Goal: Transaction & Acquisition: Book appointment/travel/reservation

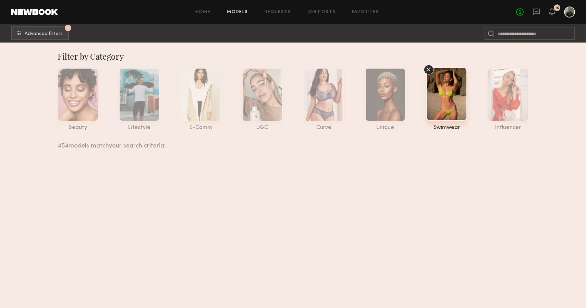
scroll to position [11559, 0]
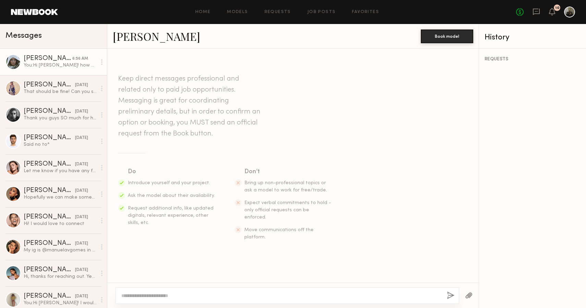
scroll to position [672, 0]
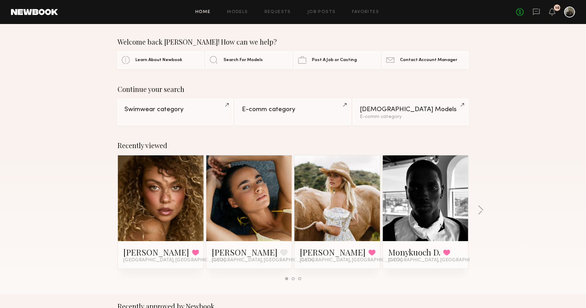
click at [62, 1] on header "Home Models Requests Job Posts Favorites Sign Out No fees up to $5,000 10" at bounding box center [293, 12] width 586 height 24
click at [483, 214] on button "button" at bounding box center [481, 210] width 7 height 11
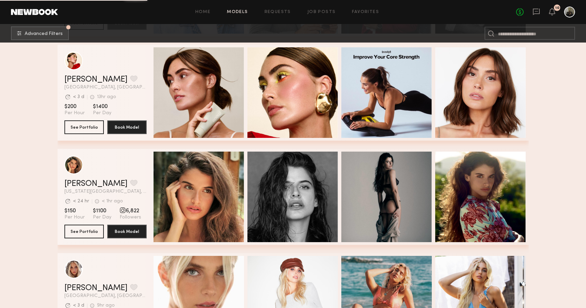
scroll to position [19698, 0]
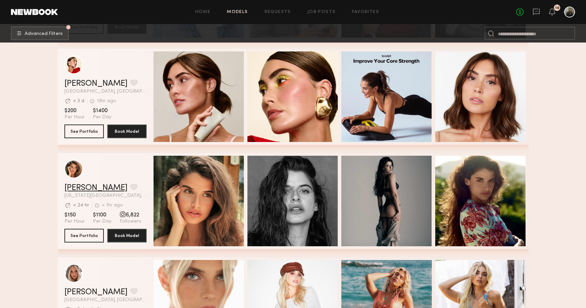
click at [90, 187] on link "[PERSON_NAME]" at bounding box center [95, 188] width 63 height 8
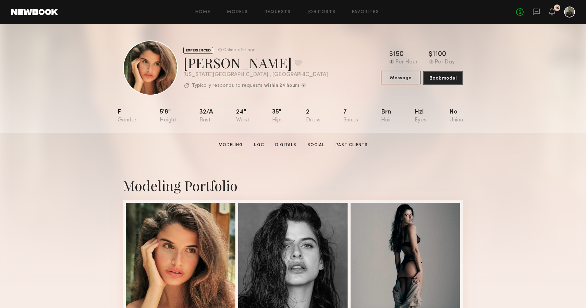
click at [407, 78] on button "Message" at bounding box center [401, 78] width 40 height 14
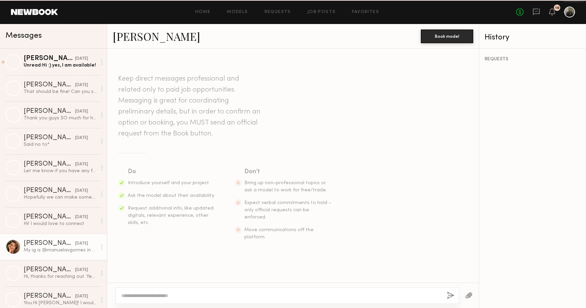
scroll to position [197, 0]
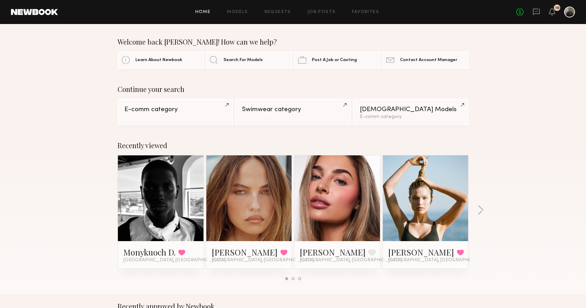
scroll to position [26, 0]
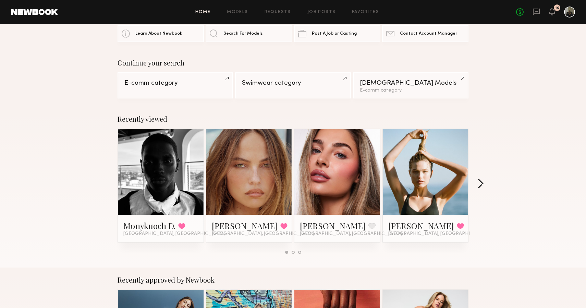
click at [481, 180] on button "button" at bounding box center [481, 184] width 7 height 11
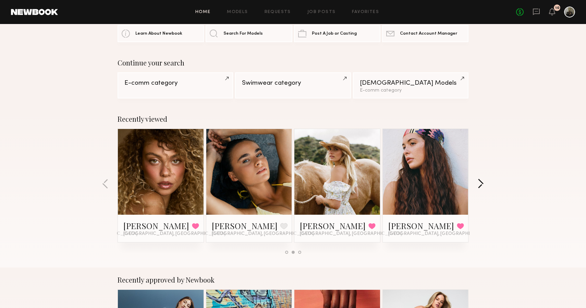
click at [481, 181] on button "button" at bounding box center [481, 184] width 7 height 11
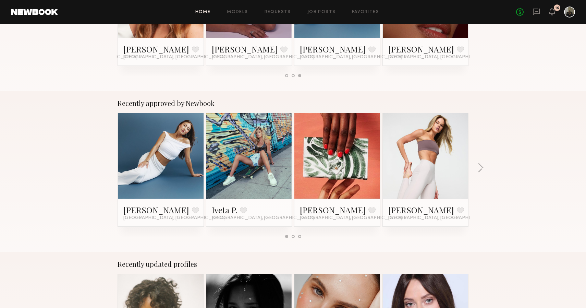
scroll to position [203, 0]
click at [480, 165] on button "button" at bounding box center [481, 167] width 7 height 11
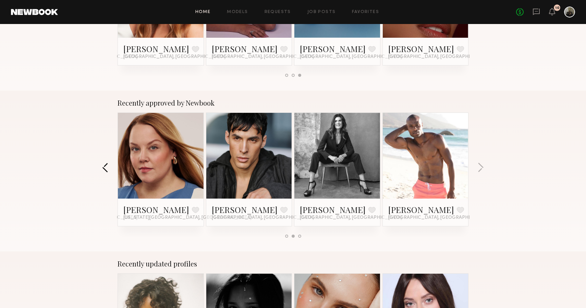
click at [103, 170] on button "button" at bounding box center [105, 167] width 7 height 11
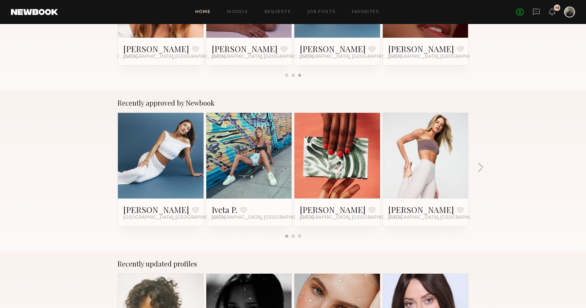
click at [481, 154] on div "Recently approved by Newbook [PERSON_NAME] Favorite [GEOGRAPHIC_DATA], [GEOGRAP…" at bounding box center [293, 171] width 586 height 161
click at [481, 164] on button "button" at bounding box center [481, 167] width 7 height 11
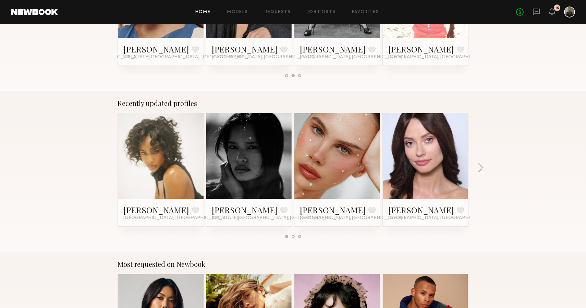
scroll to position [369, 0]
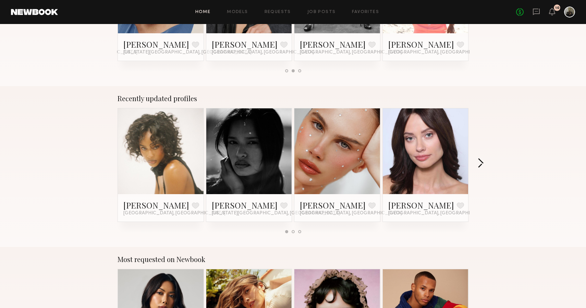
click at [483, 164] on button "button" at bounding box center [481, 163] width 7 height 11
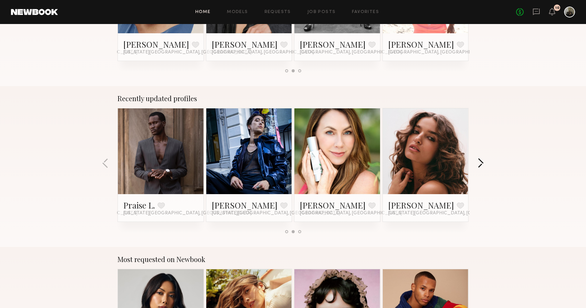
click at [483, 164] on button "button" at bounding box center [481, 163] width 7 height 11
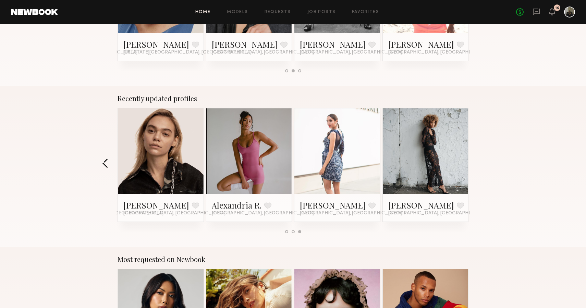
click at [105, 162] on button "button" at bounding box center [105, 163] width 7 height 11
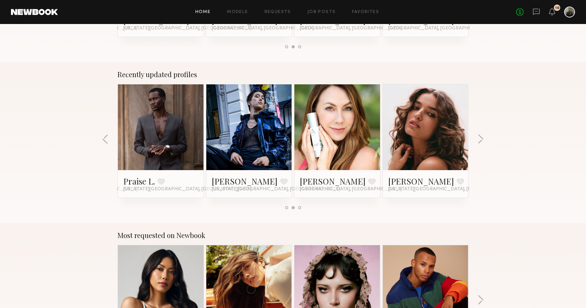
scroll to position [394, 0]
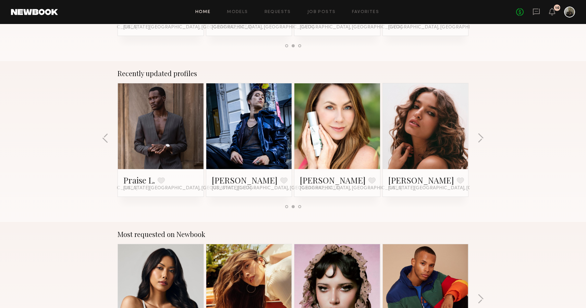
click at [435, 121] on link at bounding box center [426, 126] width 42 height 86
click at [475, 141] on div "Recently updated profiles Imani B. Favorite Los Angeles, CA Nikki K. Favorite N…" at bounding box center [293, 141] width 586 height 161
click at [477, 142] on div "Recently updated profiles Imani B. Favorite Los Angeles, CA Nikki K. Favorite N…" at bounding box center [293, 141] width 586 height 161
click at [477, 141] on div "Recently updated profiles Imani B. Favorite Los Angeles, CA Nikki K. Favorite N…" at bounding box center [293, 141] width 586 height 161
click at [480, 136] on button "button" at bounding box center [481, 138] width 7 height 11
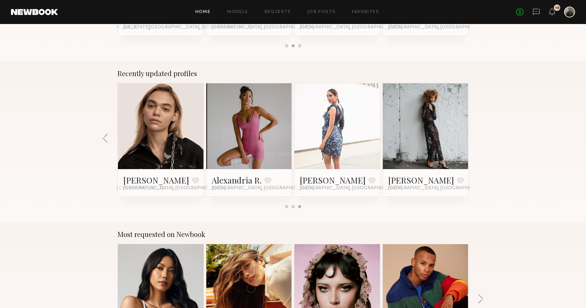
click at [480, 136] on div "Recently updated profiles Imani B. Favorite Los Angeles, CA Nikki K. Favorite N…" at bounding box center [293, 141] width 586 height 161
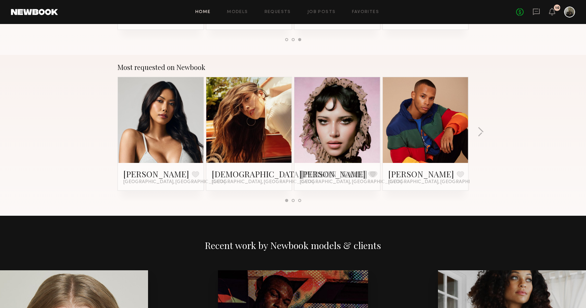
scroll to position [585, 0]
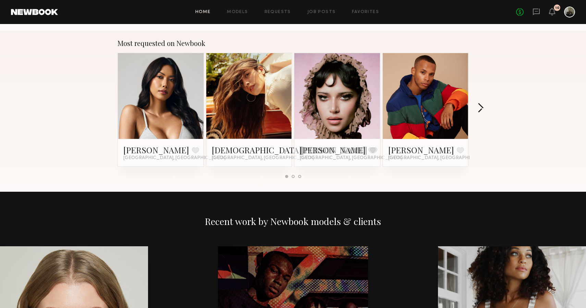
click at [480, 107] on button "button" at bounding box center [481, 108] width 7 height 11
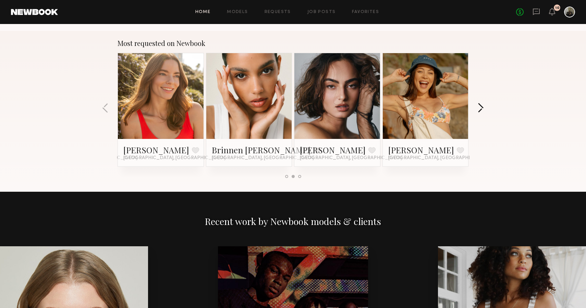
click at [480, 107] on button "button" at bounding box center [481, 108] width 7 height 11
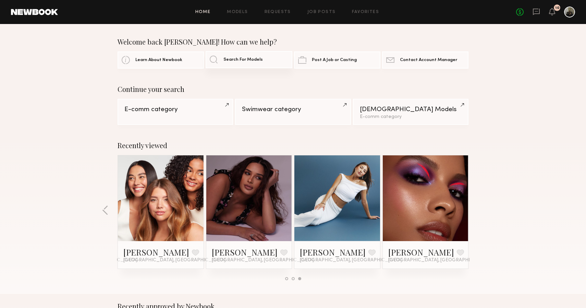
scroll to position [0, 0]
